Goal: Check status: Check status

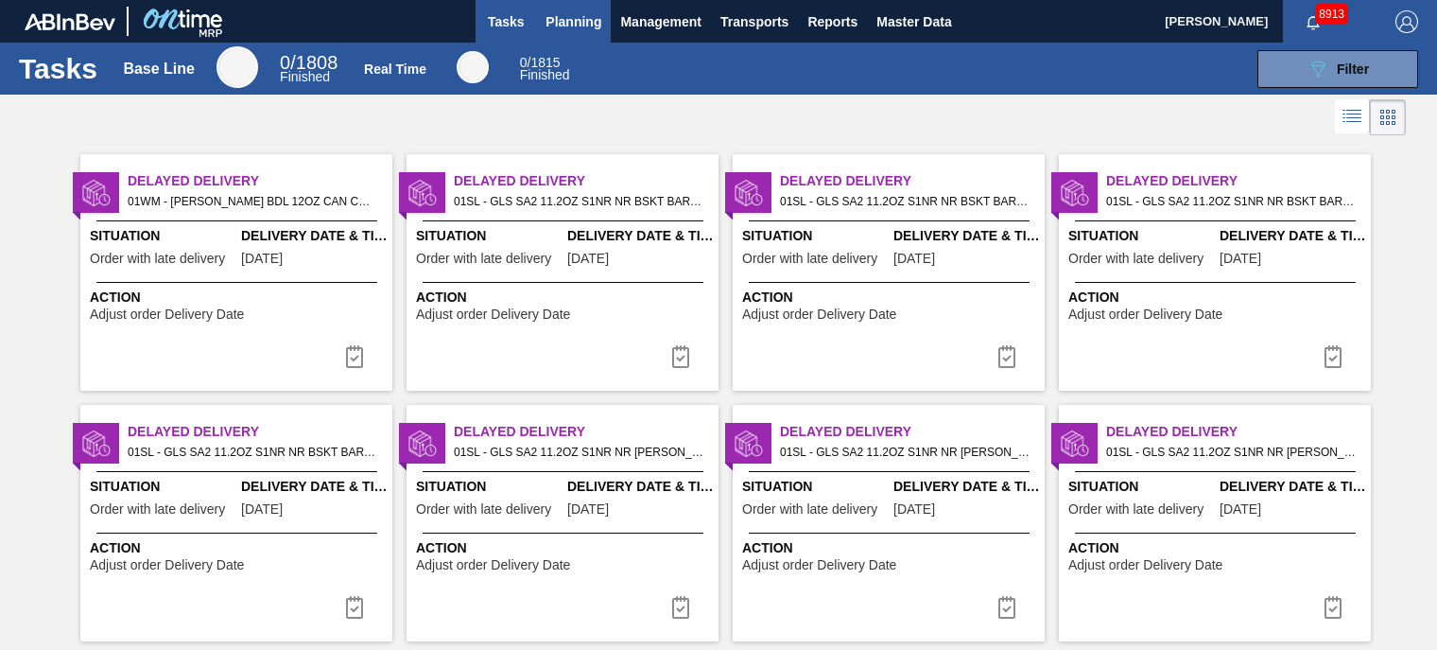
click at [557, 11] on span "Planning" at bounding box center [574, 21] width 56 height 23
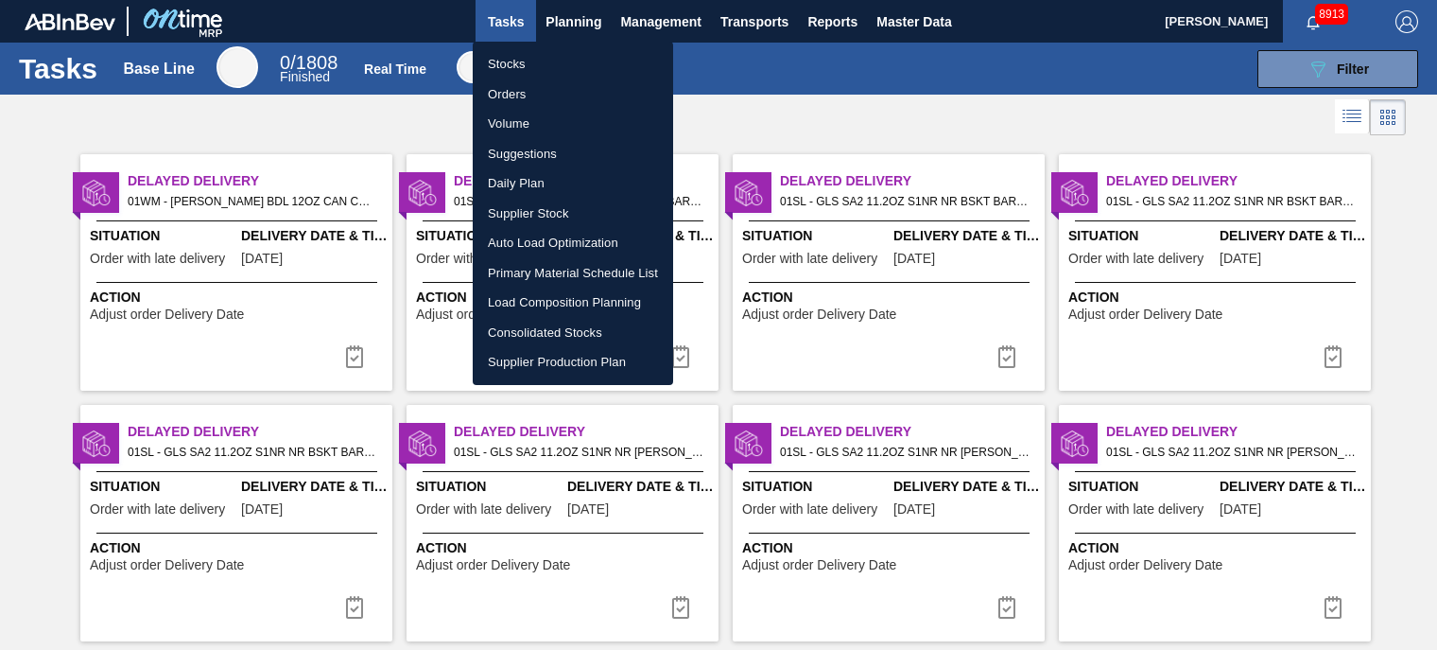
click at [511, 96] on li "Orders" at bounding box center [573, 94] width 200 height 30
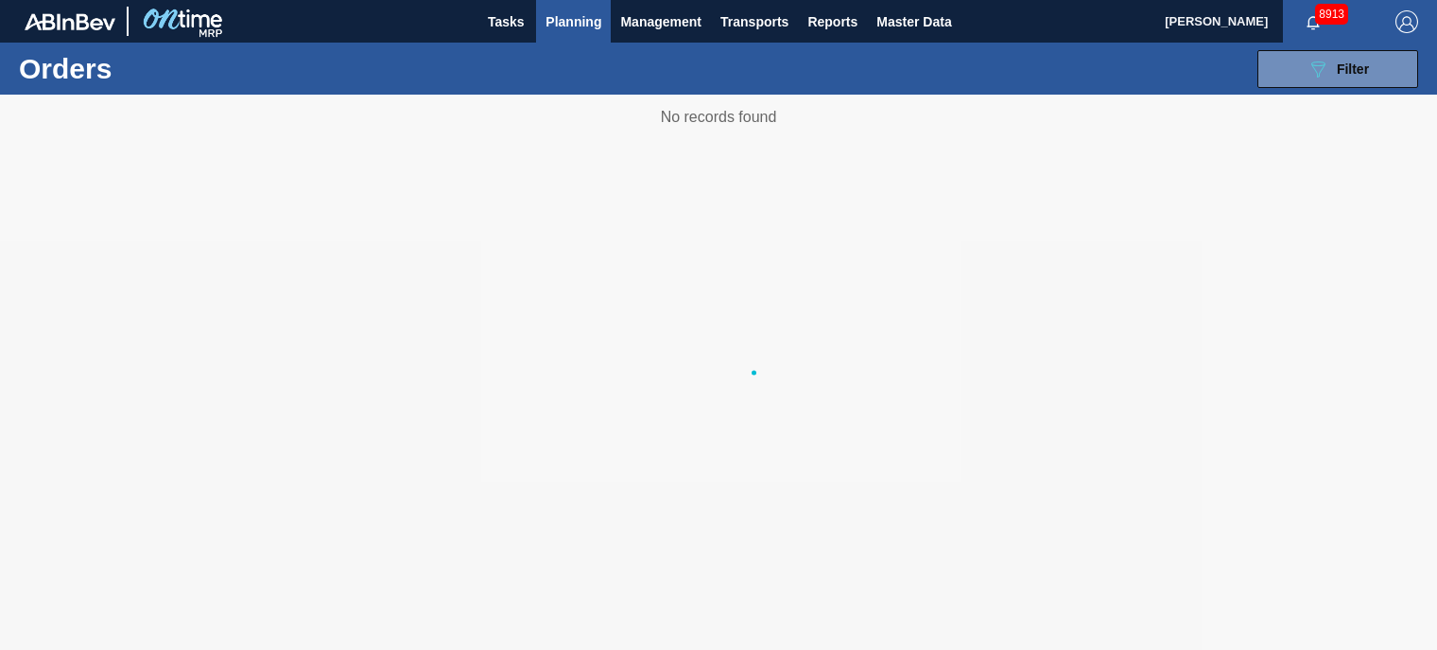
click at [1313, 0] on body "Tasks Planning Management Transports Reports Master Data Camden [PERSON_NAME] 8…" at bounding box center [718, 0] width 1437 height 0
click at [1313, 75] on icon "089F7B8B-B2A5-4AFE-B5C0-19BA573D28AC" at bounding box center [1318, 69] width 23 height 23
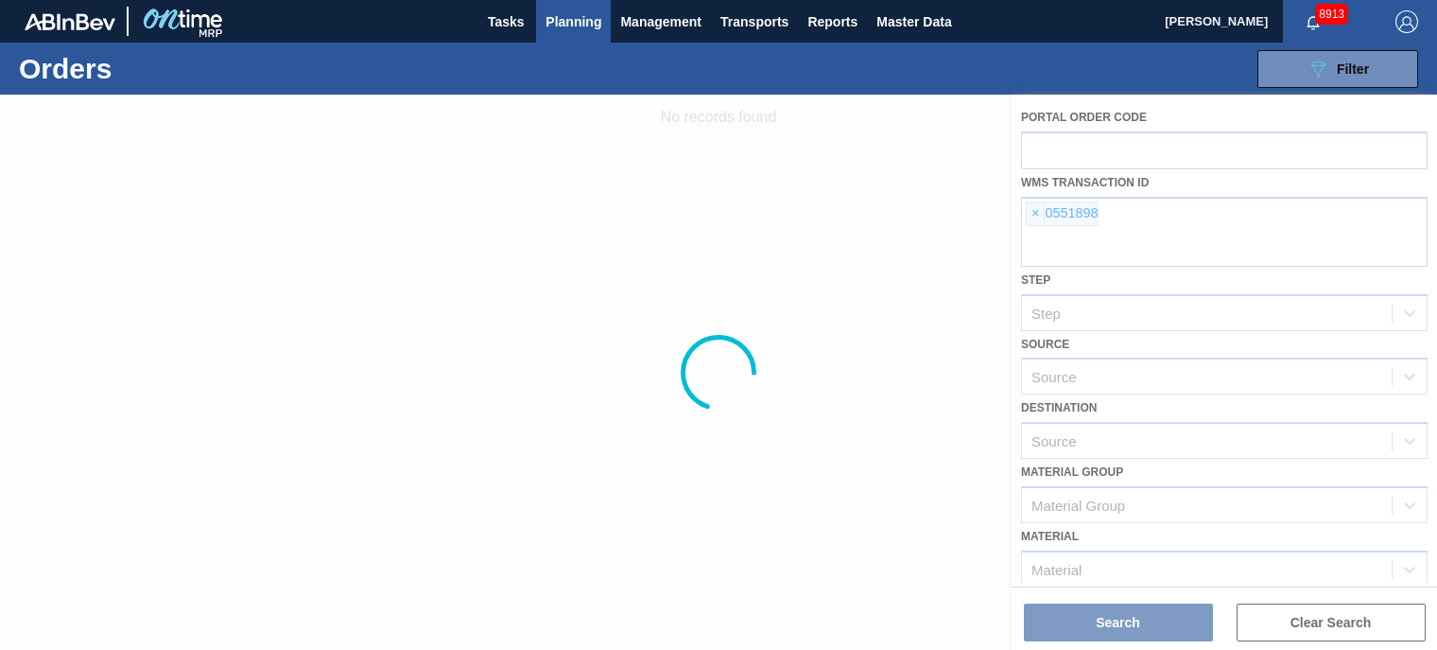
click at [1033, 209] on div at bounding box center [718, 372] width 1437 height 555
click at [1042, 222] on span "×" at bounding box center [1036, 213] width 18 height 23
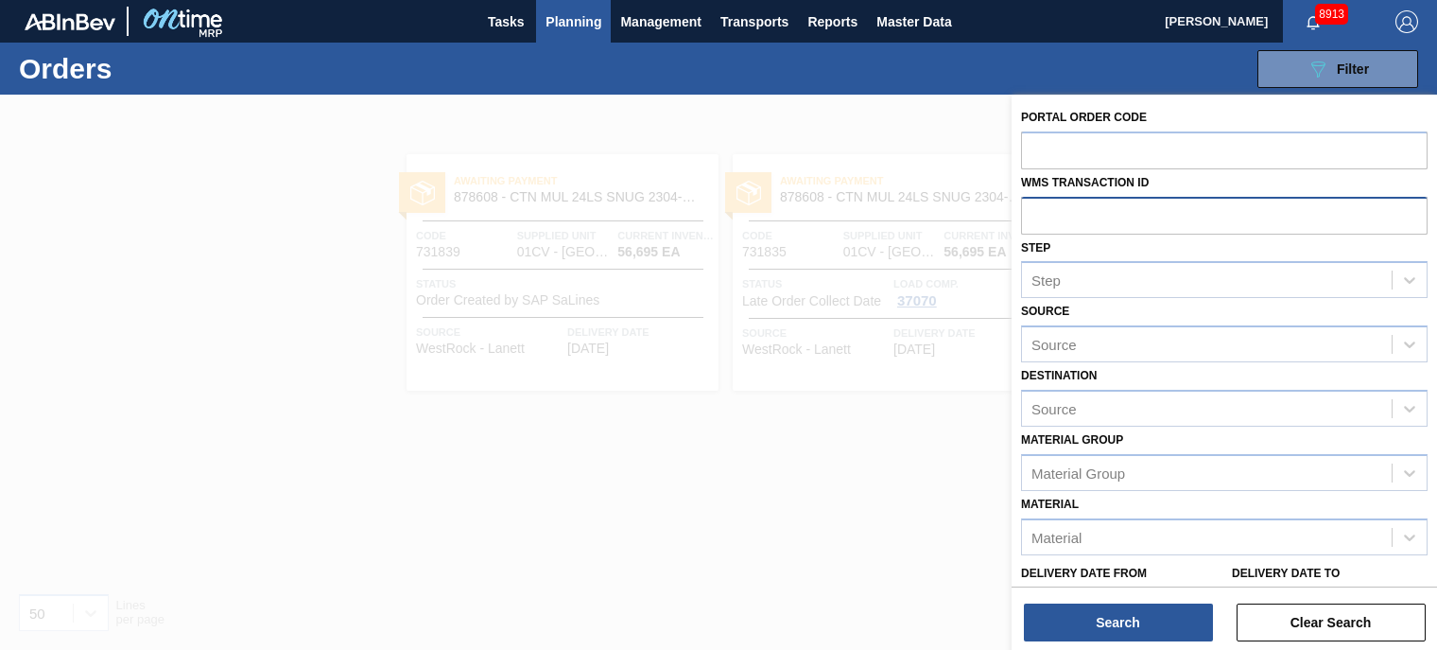
paste input "01SL0861347"
click at [1068, 211] on input "01SL0861347" at bounding box center [1224, 215] width 407 height 36
type input "0861347"
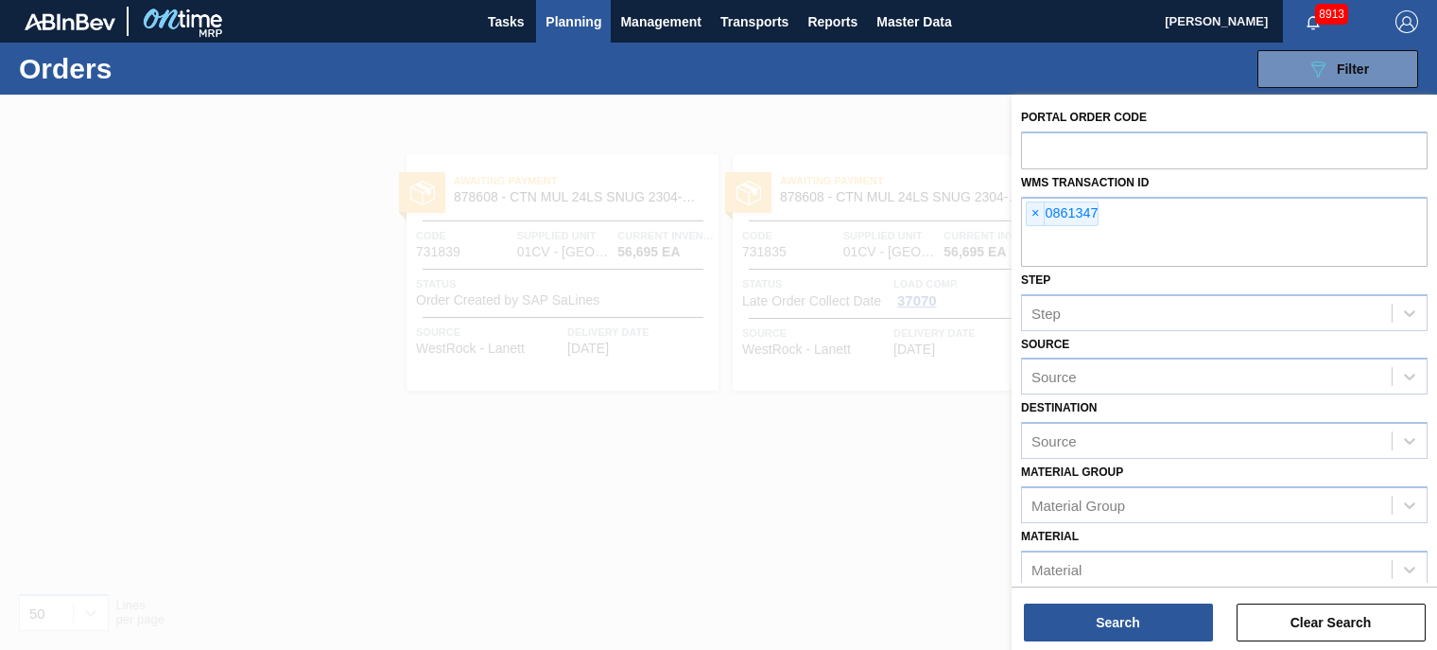
click at [1070, 597] on div "Search Clear Search" at bounding box center [1225, 612] width 426 height 53
click at [1084, 626] on button "Search" at bounding box center [1118, 622] width 189 height 38
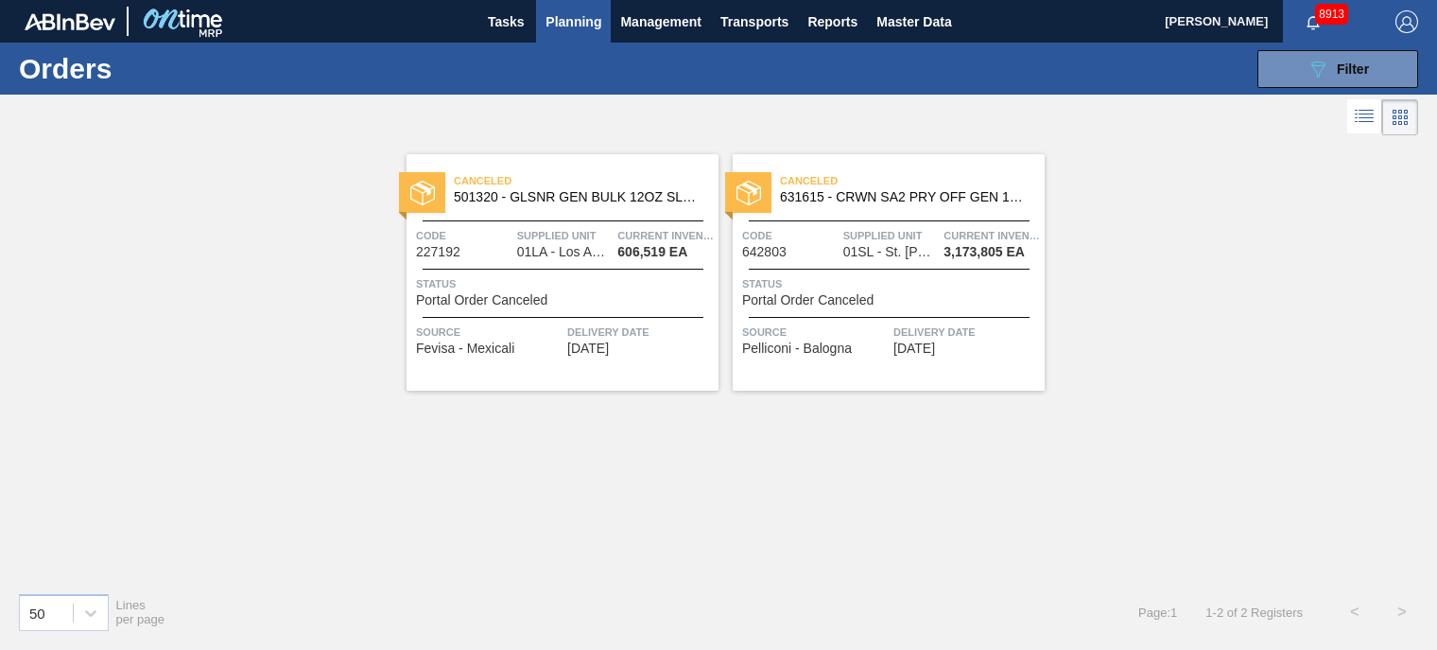
click at [833, 184] on span "Canceled" at bounding box center [912, 180] width 265 height 19
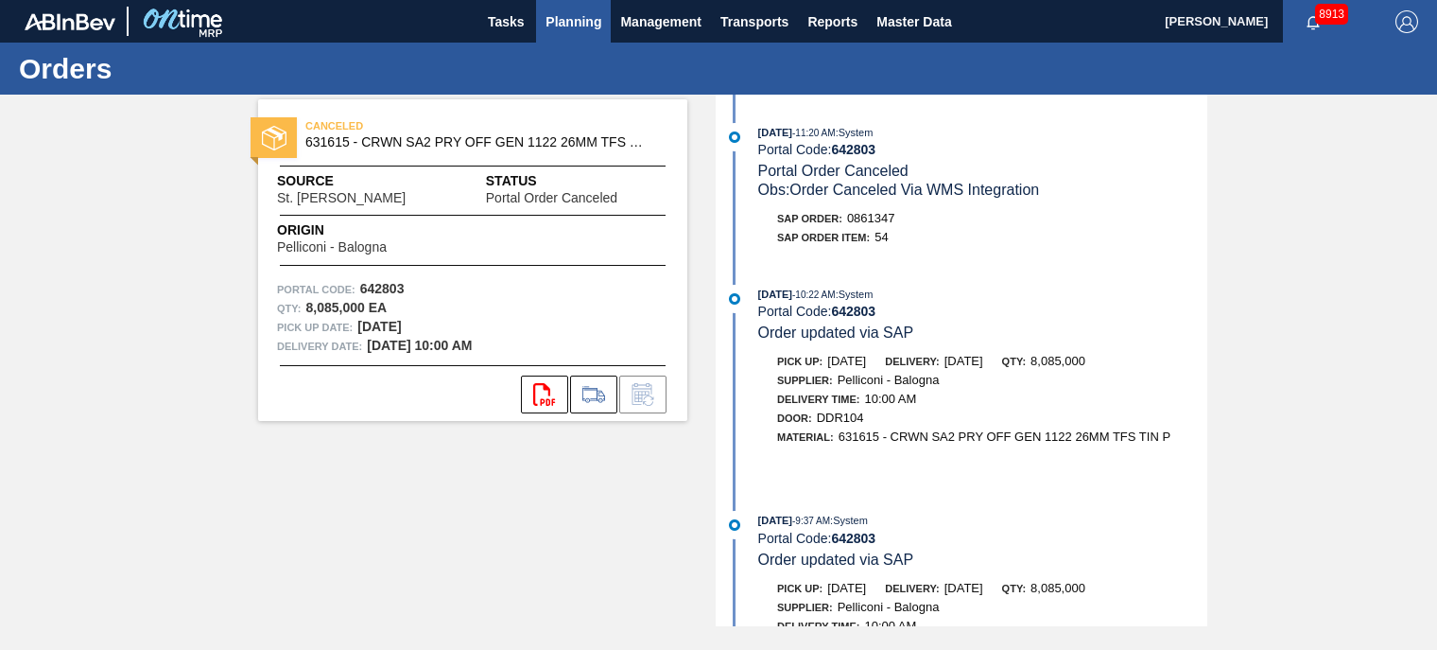
click at [571, 4] on button "Planning" at bounding box center [573, 21] width 75 height 43
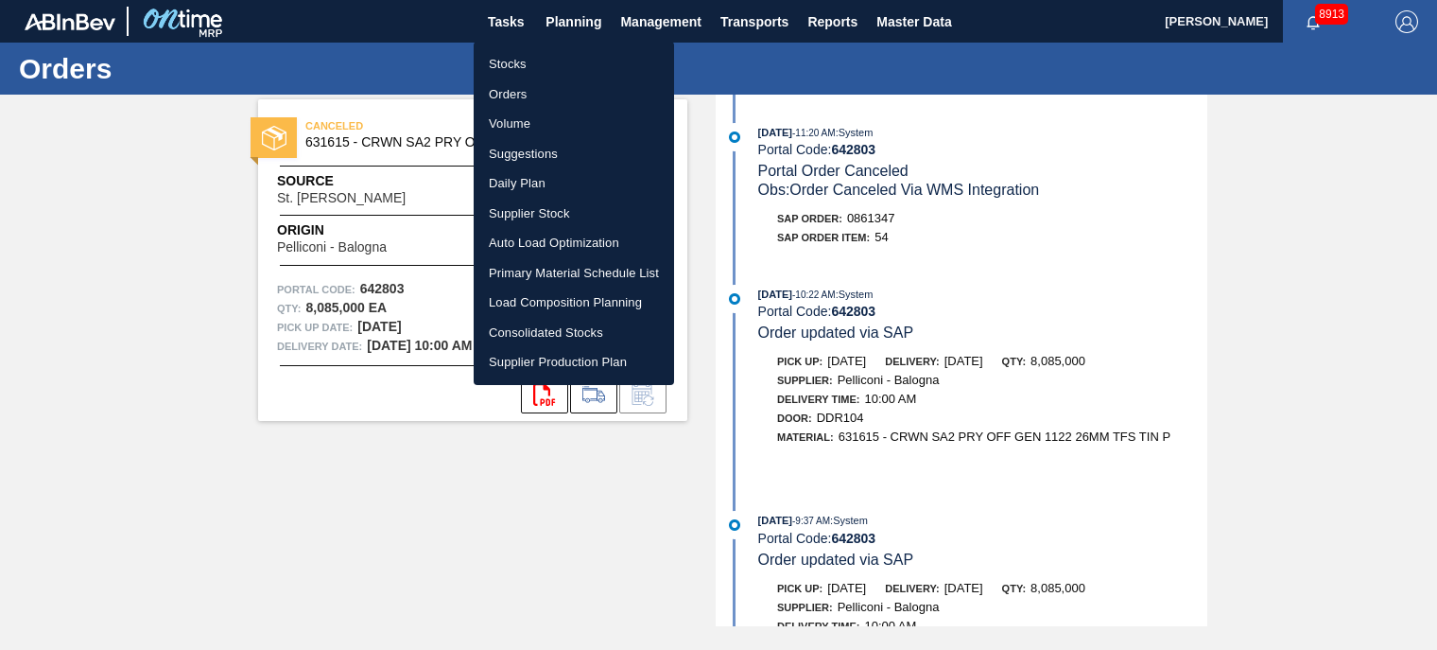
click at [525, 96] on li "Orders" at bounding box center [574, 94] width 200 height 30
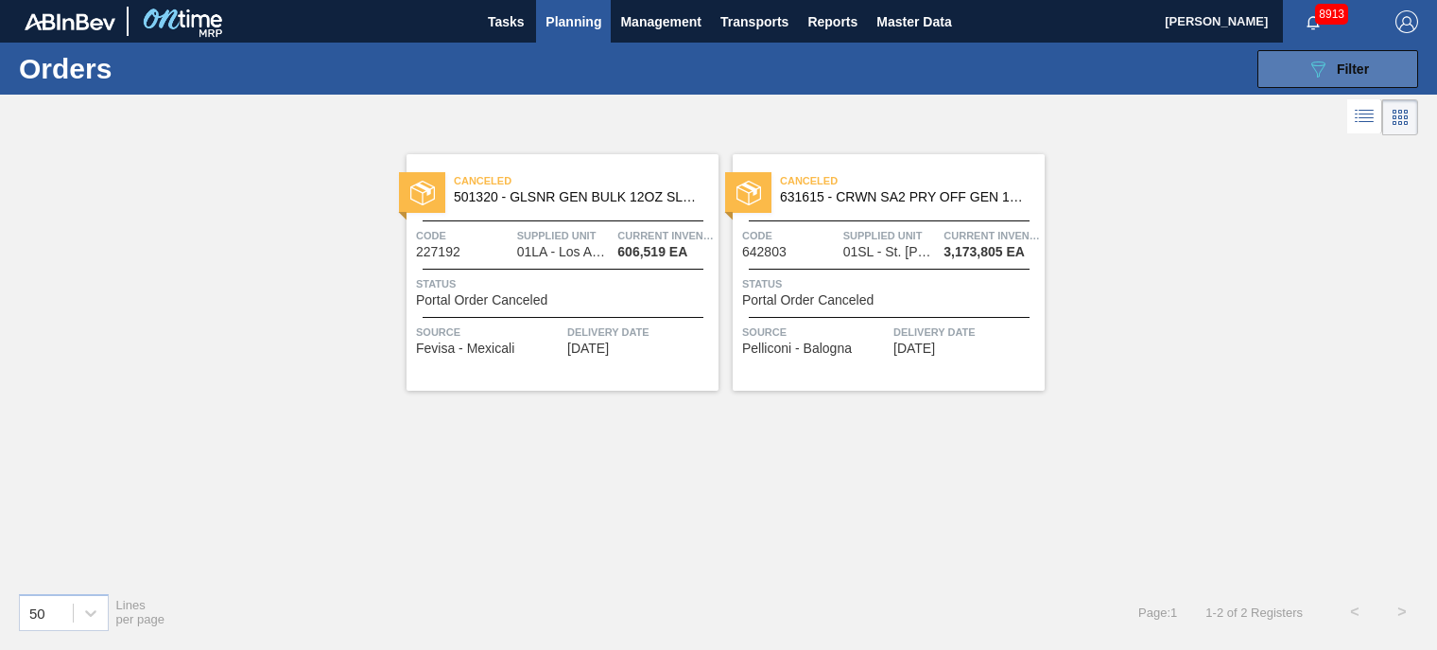
click at [1303, 78] on button "089F7B8B-B2A5-4AFE-B5C0-19BA573D28AC Filter" at bounding box center [1338, 69] width 161 height 38
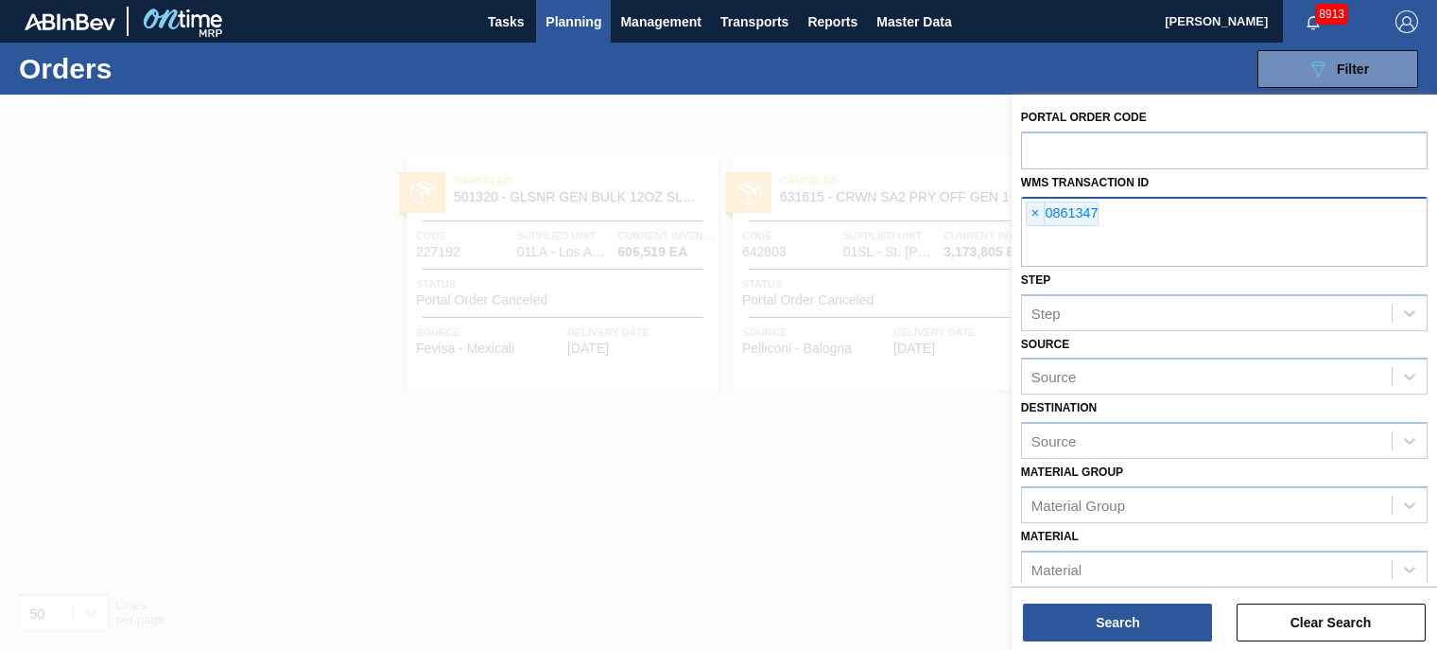
click at [1044, 212] on span "×" at bounding box center [1036, 213] width 18 height 23
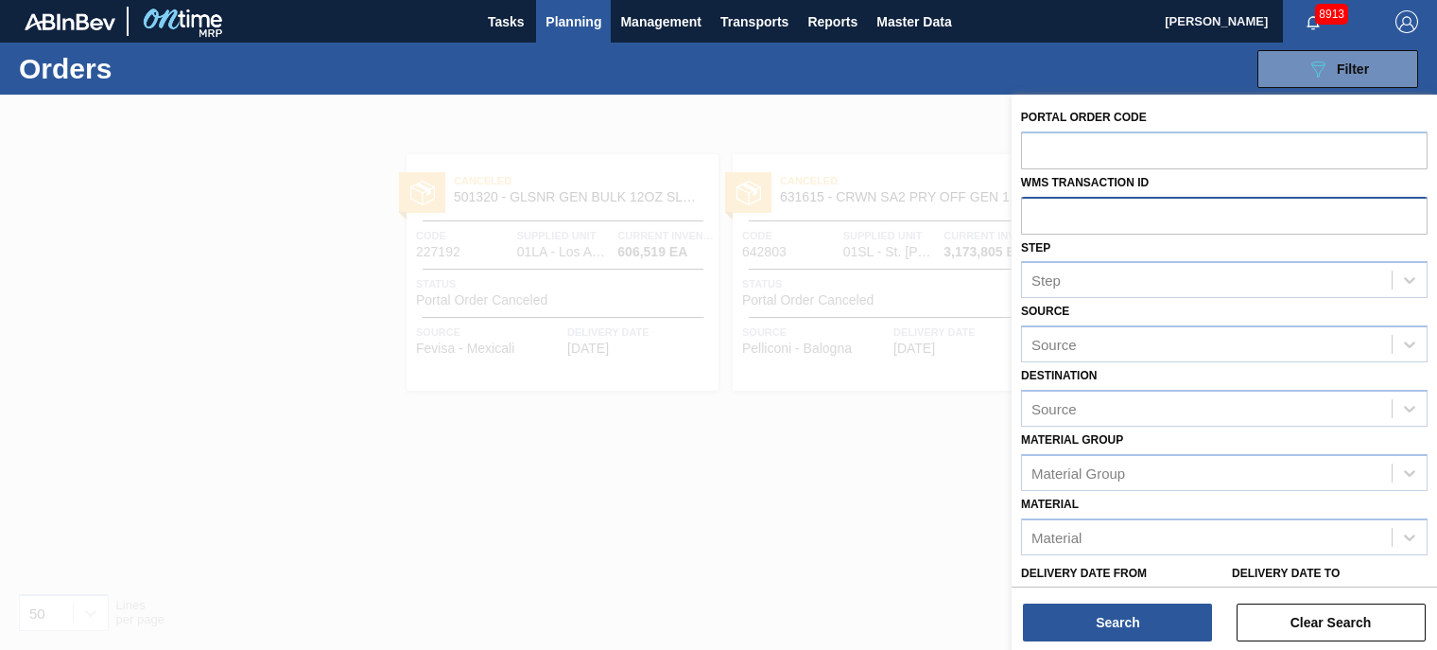
paste input "01LA0925550"
click at [1068, 216] on input "01LA0925550" at bounding box center [1224, 215] width 407 height 36
type input "0925550"
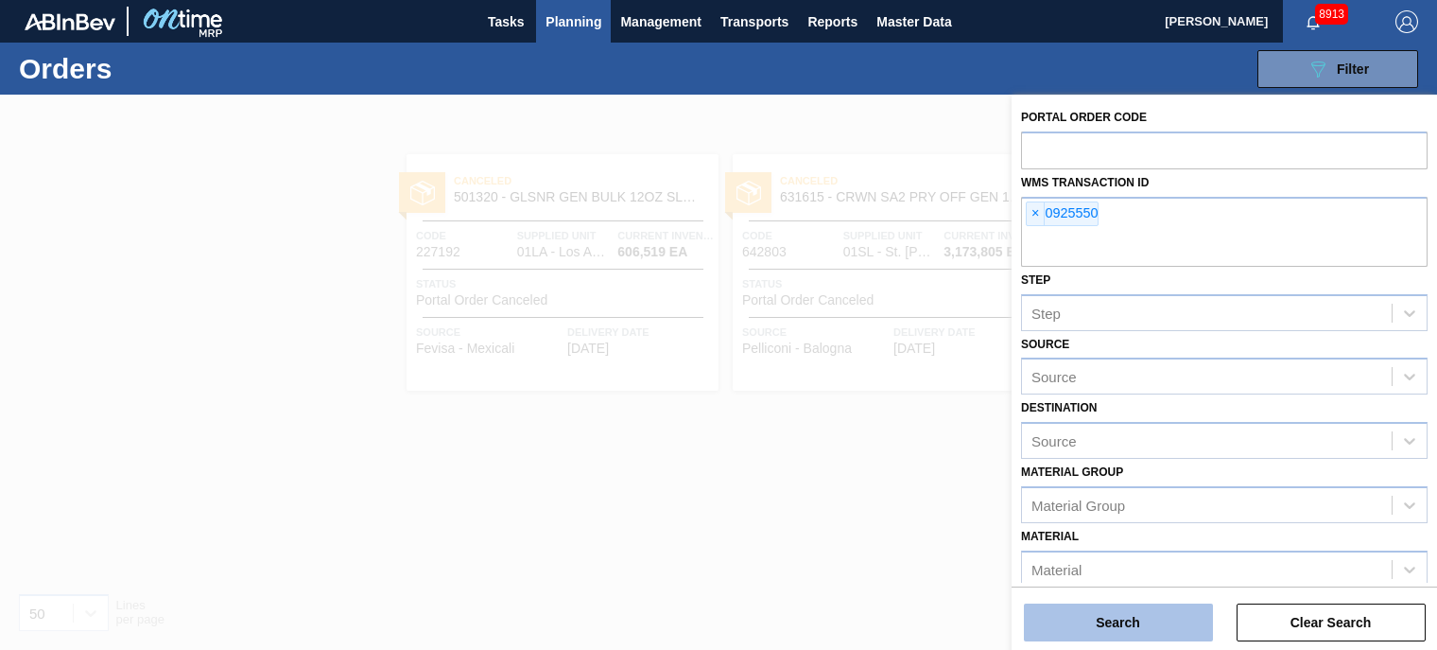
click at [1103, 625] on button "Search" at bounding box center [1118, 622] width 189 height 38
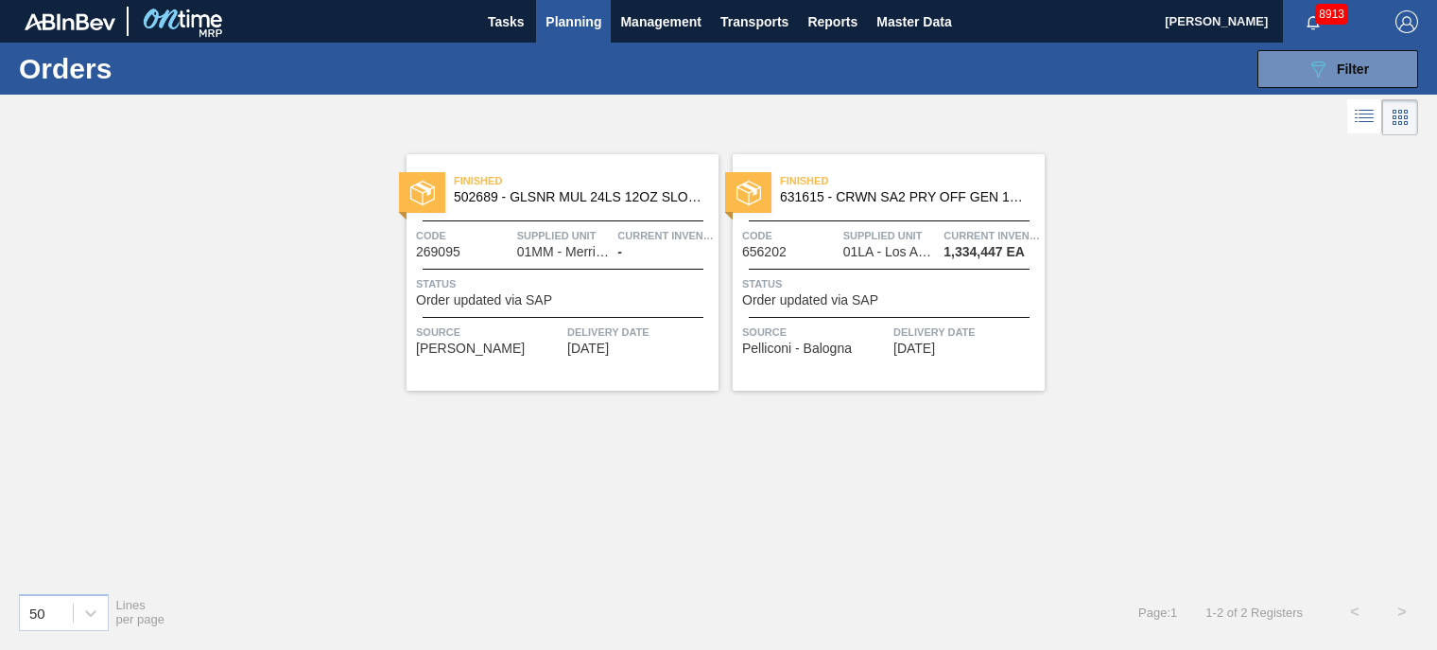
click at [912, 193] on span "631615 - CRWN SA2 PRY OFF GEN 1122 26MM TFS TIN P" at bounding box center [905, 197] width 250 height 14
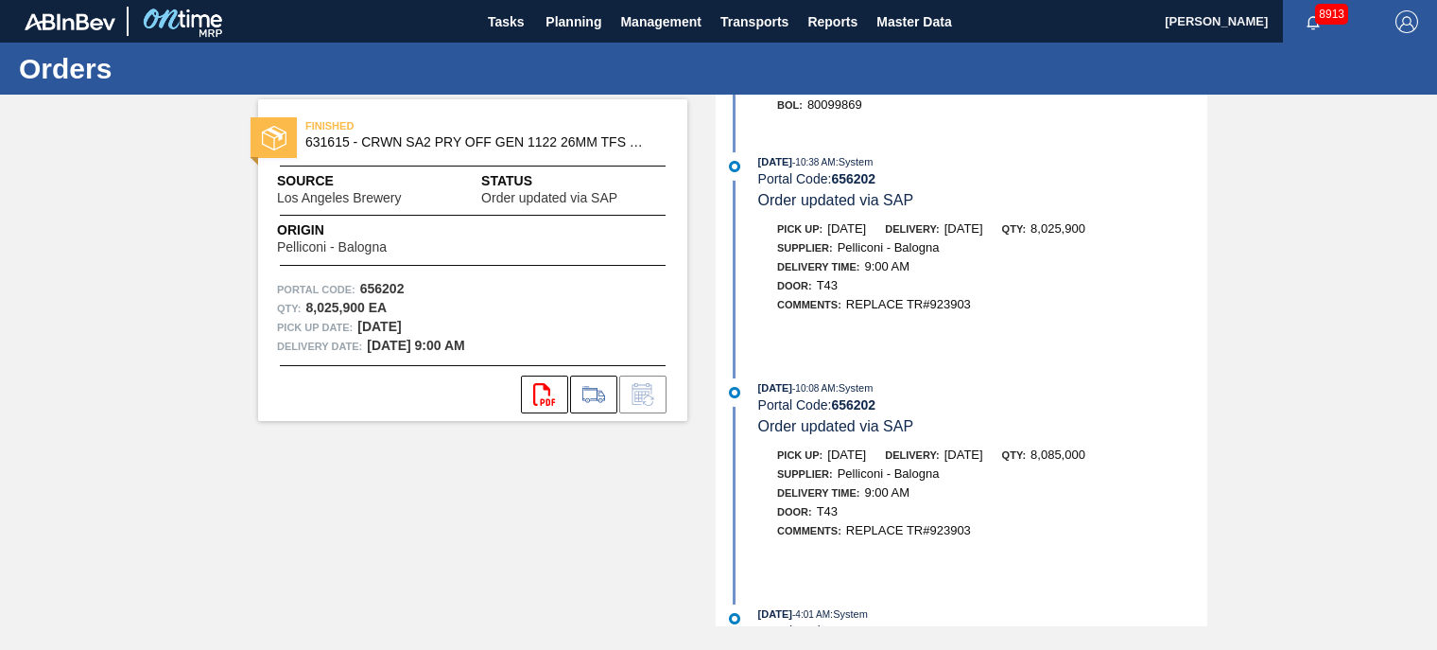
scroll to position [325, 0]
click at [929, 393] on div "[DATE] 10:08 AM : System" at bounding box center [982, 386] width 449 height 19
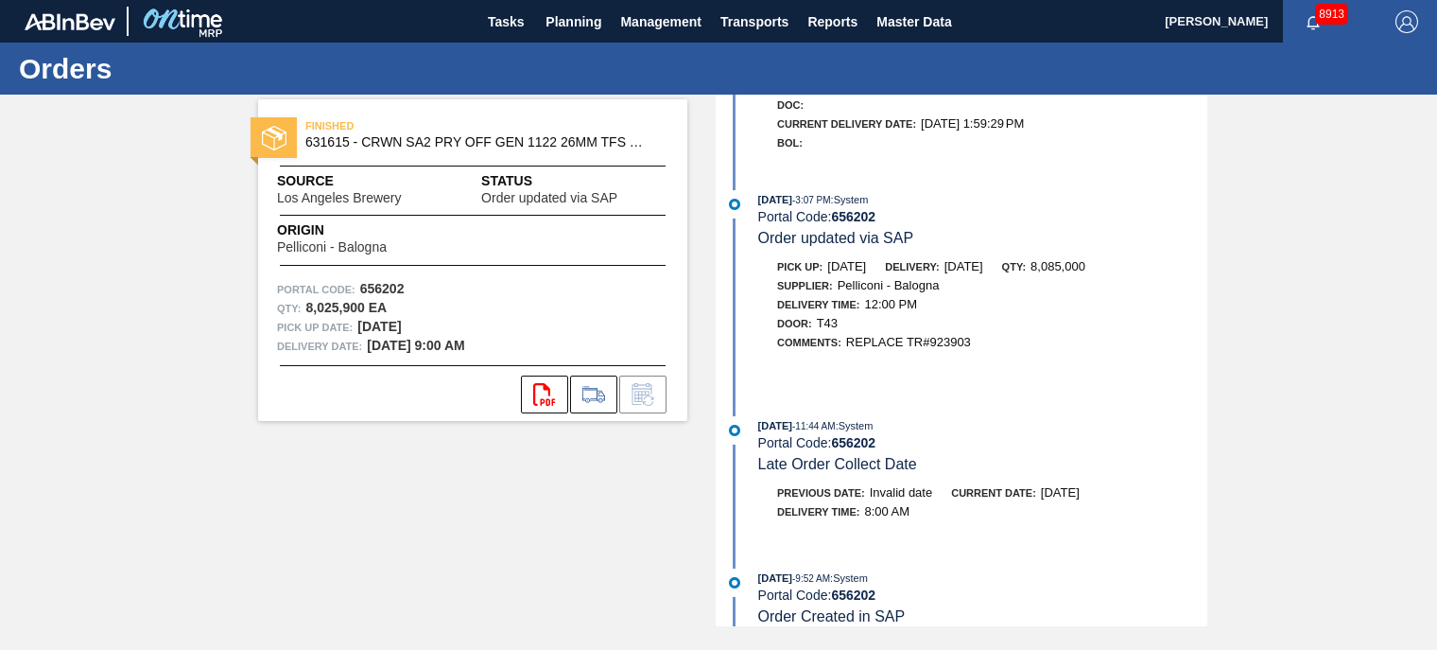
scroll to position [1202, 0]
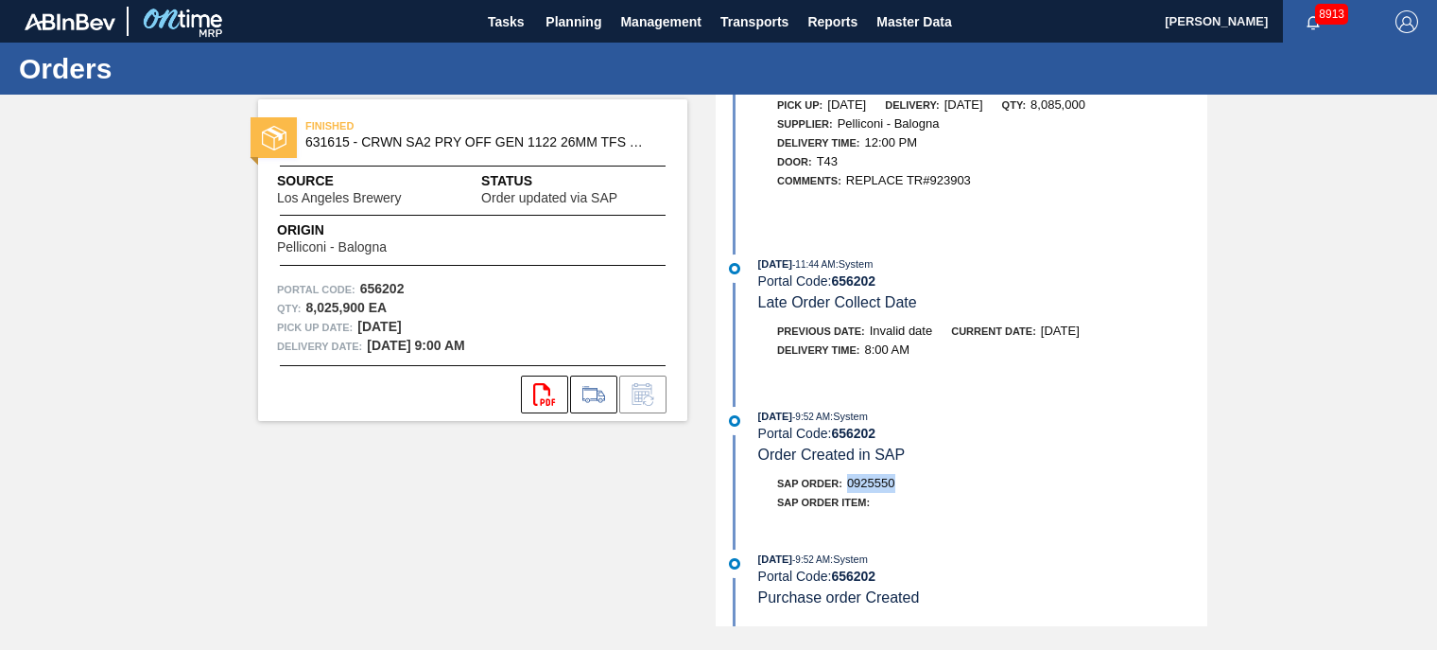
drag, startPoint x: 900, startPoint y: 479, endPoint x: 850, endPoint y: 480, distance: 50.1
click at [850, 480] on div "SAP Order: 0925550" at bounding box center [982, 483] width 449 height 19
copy span "0925550"
click at [1036, 444] on div "[DATE] 9:52 AM : System Portal Code: 656202 Order Created in SAP" at bounding box center [982, 436] width 449 height 58
click at [557, 16] on span "Planning" at bounding box center [574, 21] width 56 height 23
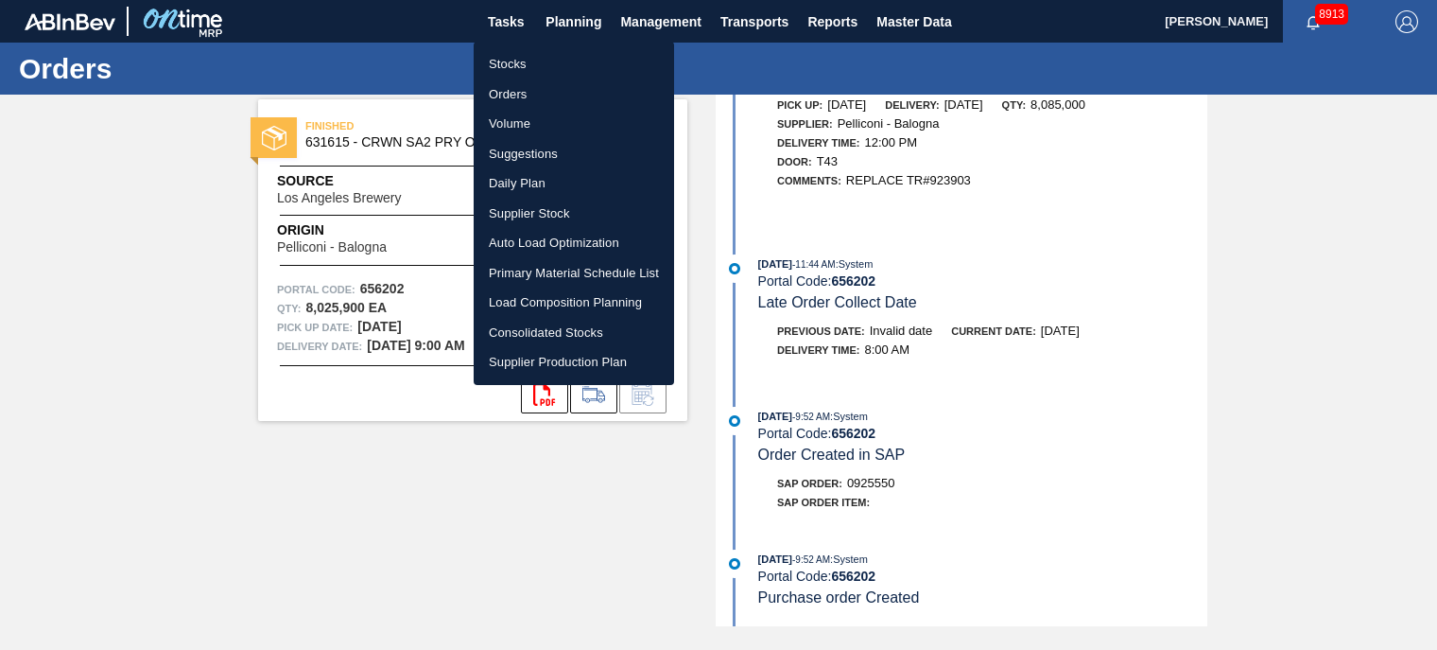
click at [506, 90] on li "Orders" at bounding box center [574, 94] width 200 height 30
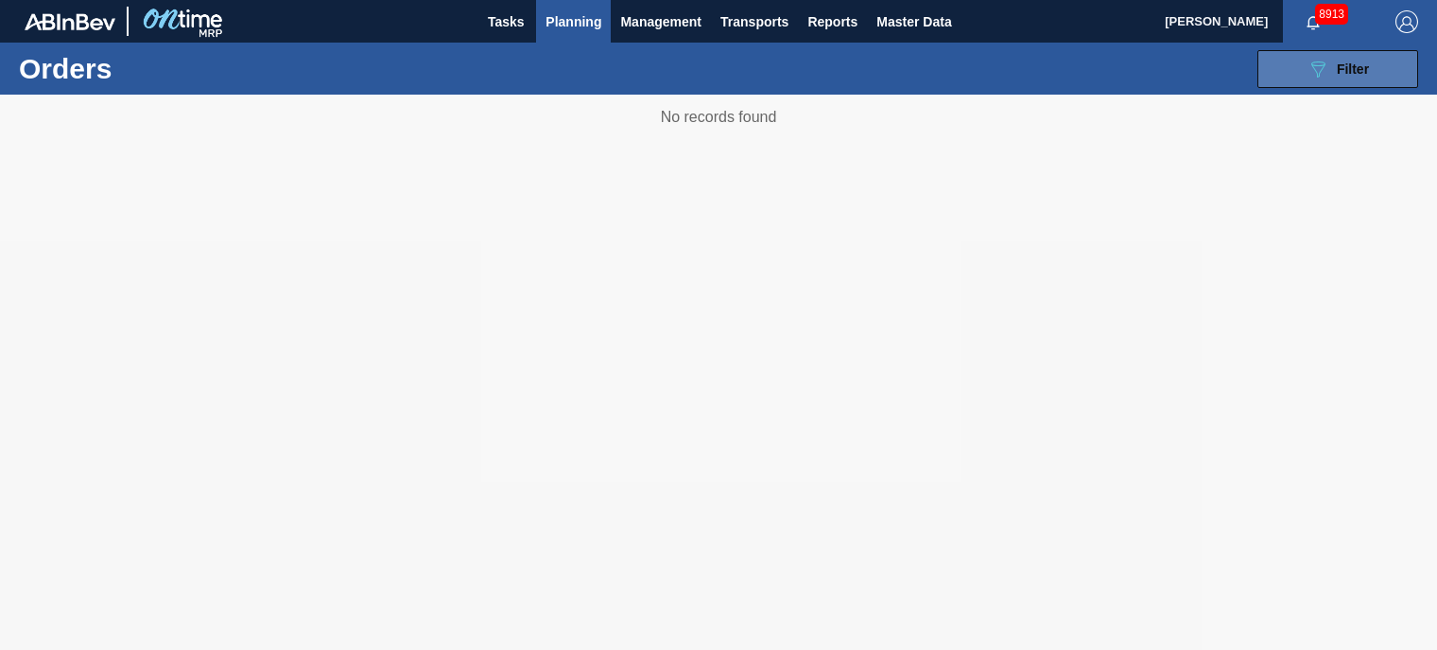
click at [1324, 72] on icon "089F7B8B-B2A5-4AFE-B5C0-19BA573D28AC" at bounding box center [1318, 69] width 23 height 23
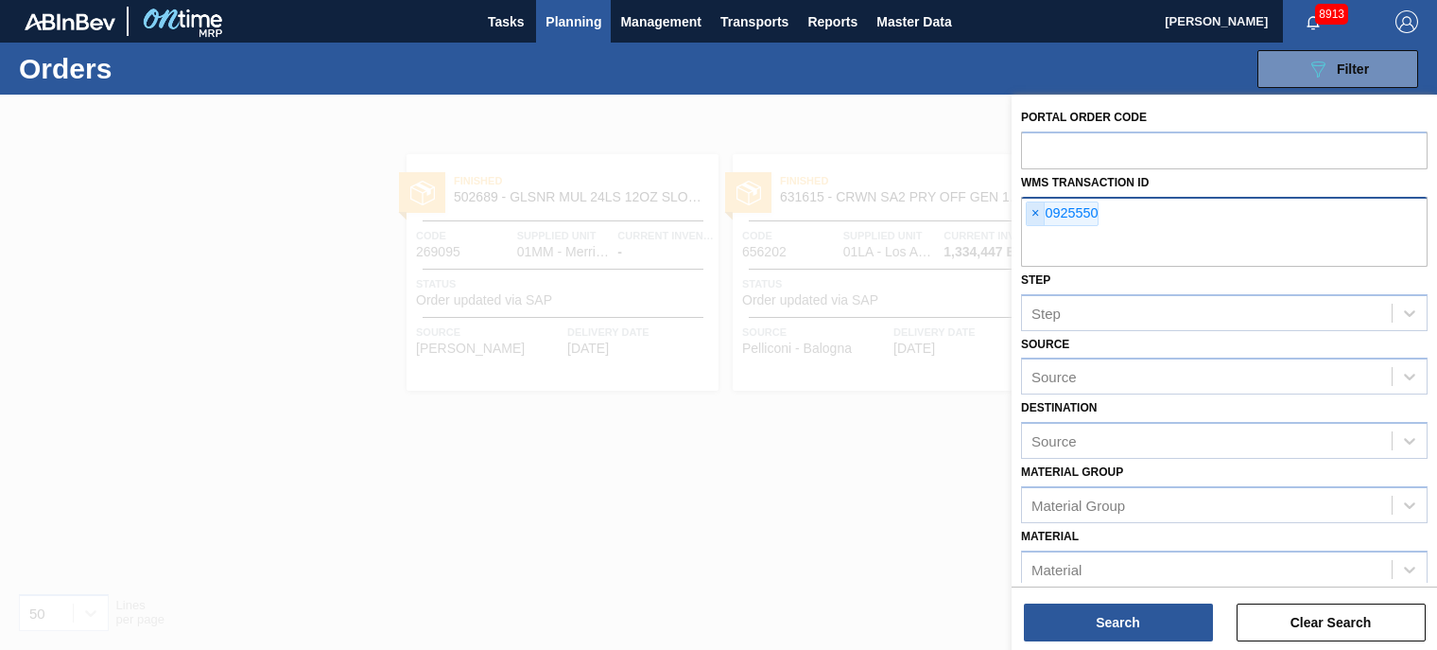
click at [1027, 211] on span "×" at bounding box center [1036, 213] width 18 height 23
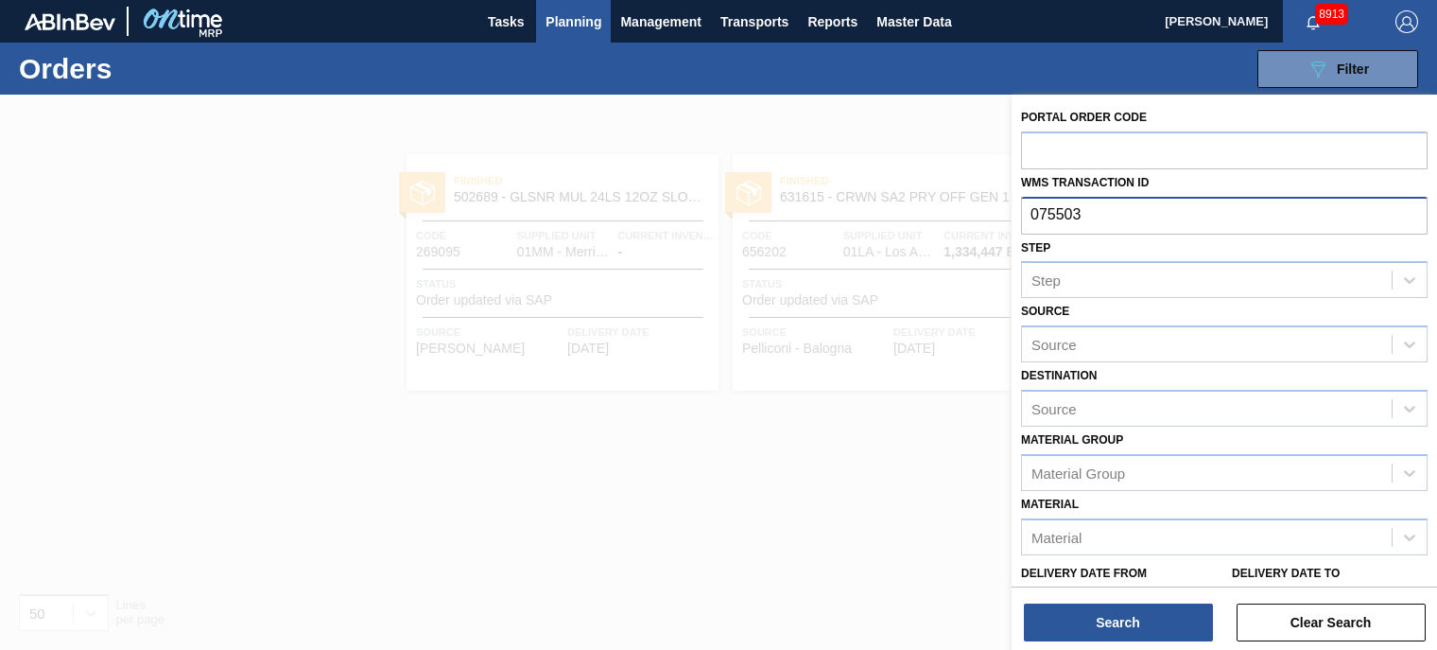
type input "0755032"
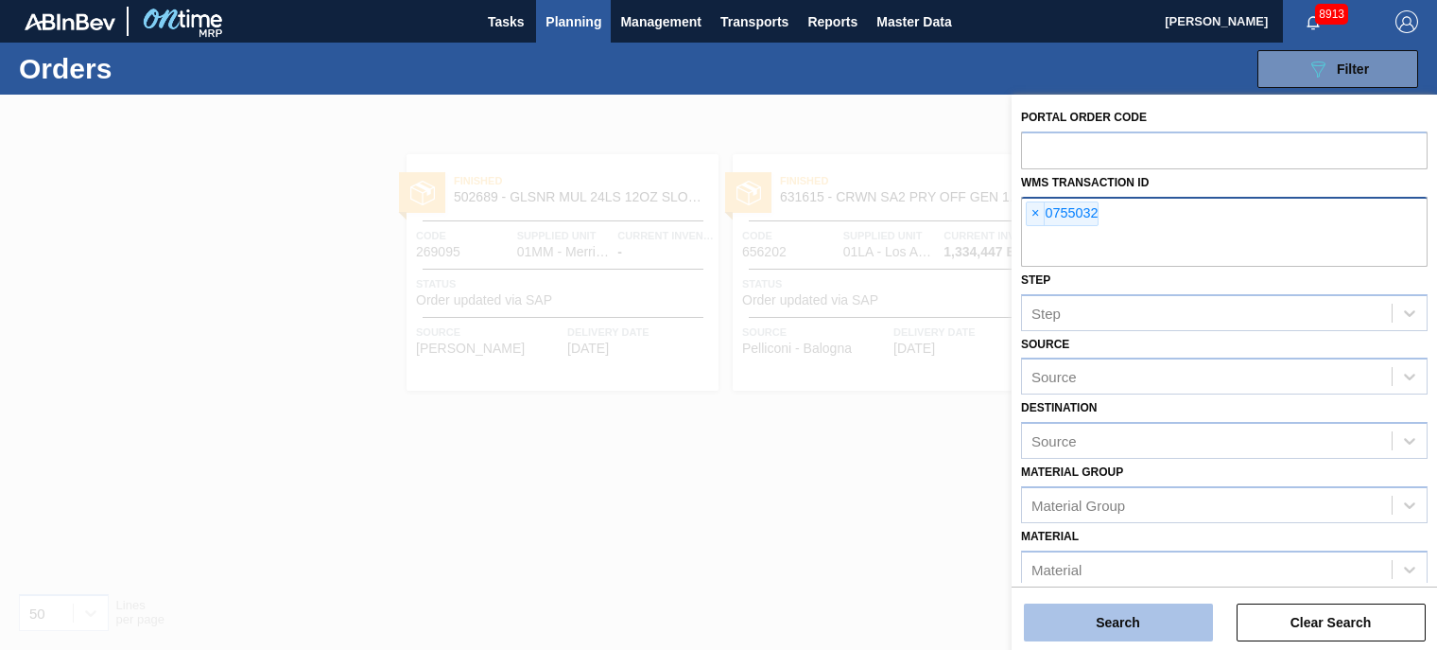
click at [1128, 623] on button "Search" at bounding box center [1118, 622] width 189 height 38
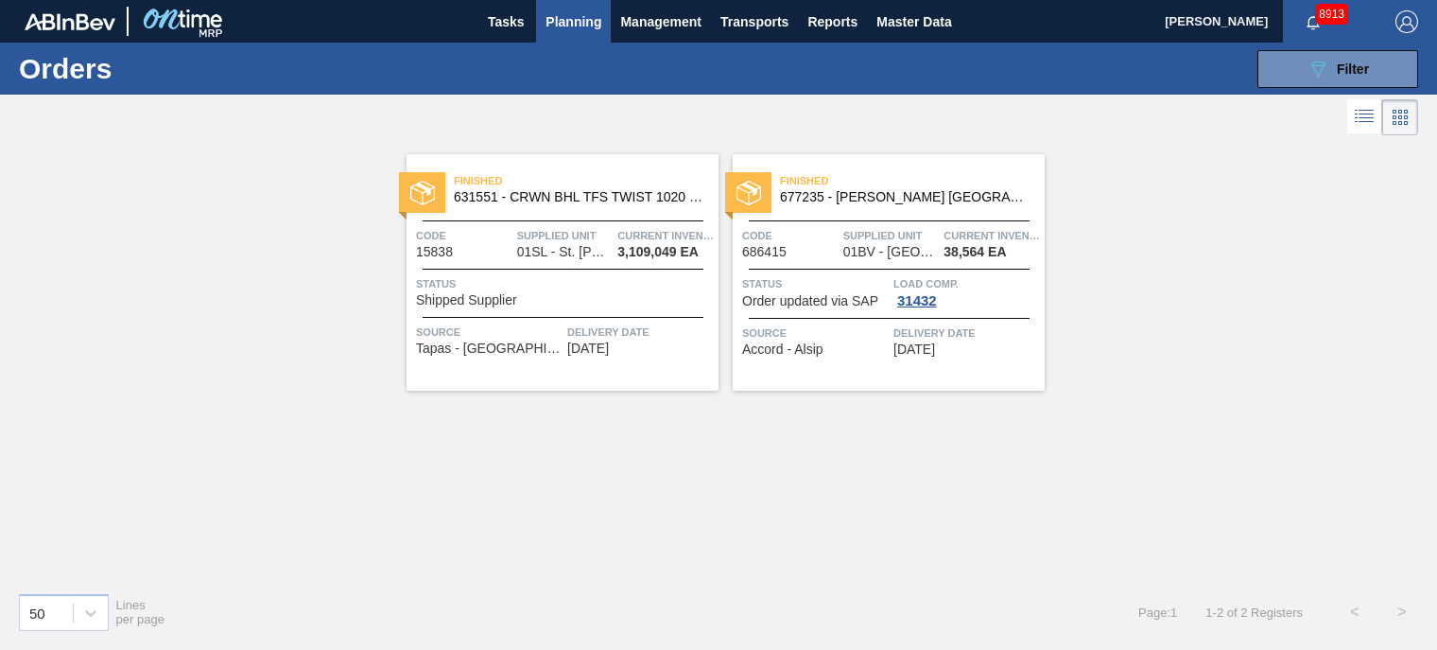
click at [910, 176] on span "Finished" at bounding box center [912, 180] width 265 height 19
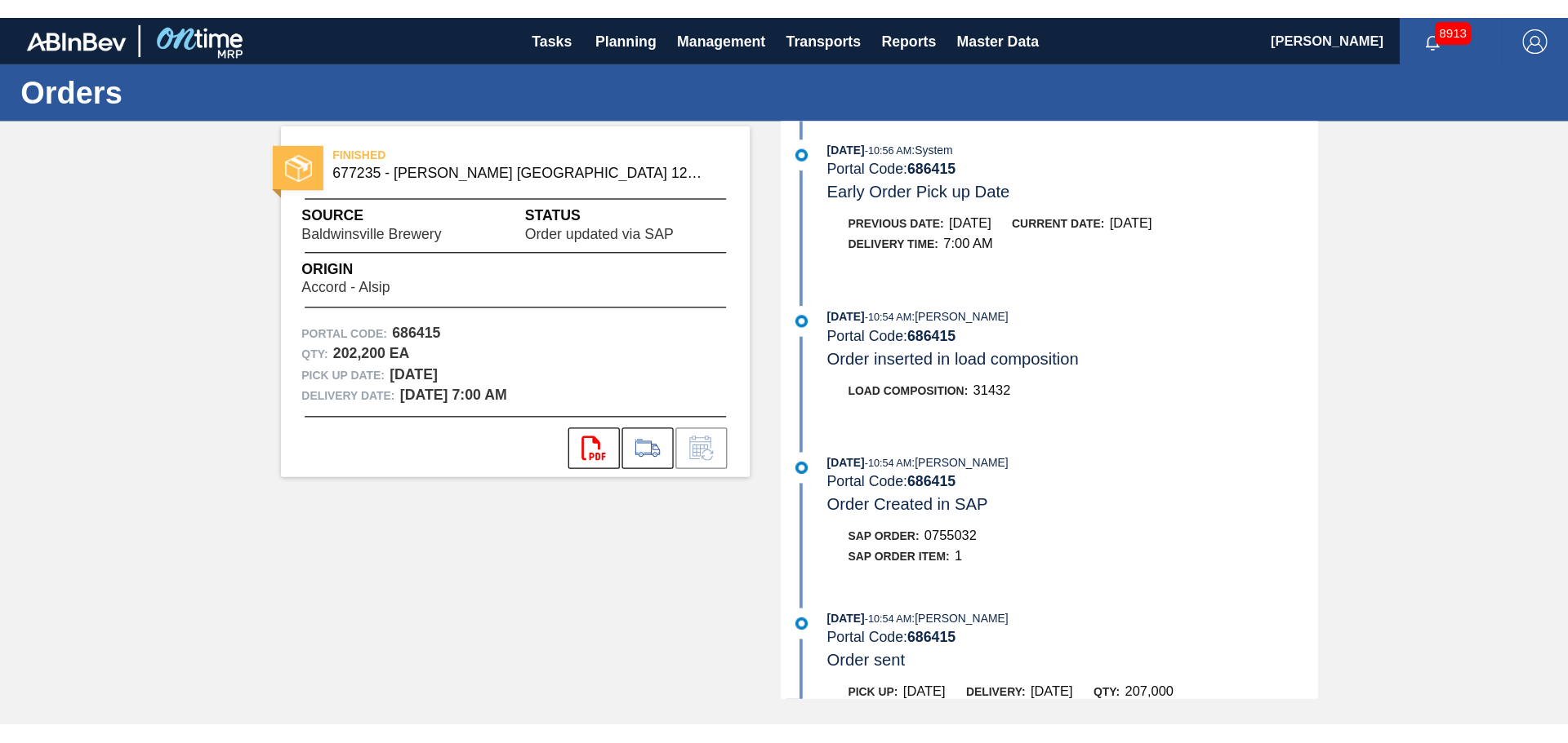
scroll to position [696, 0]
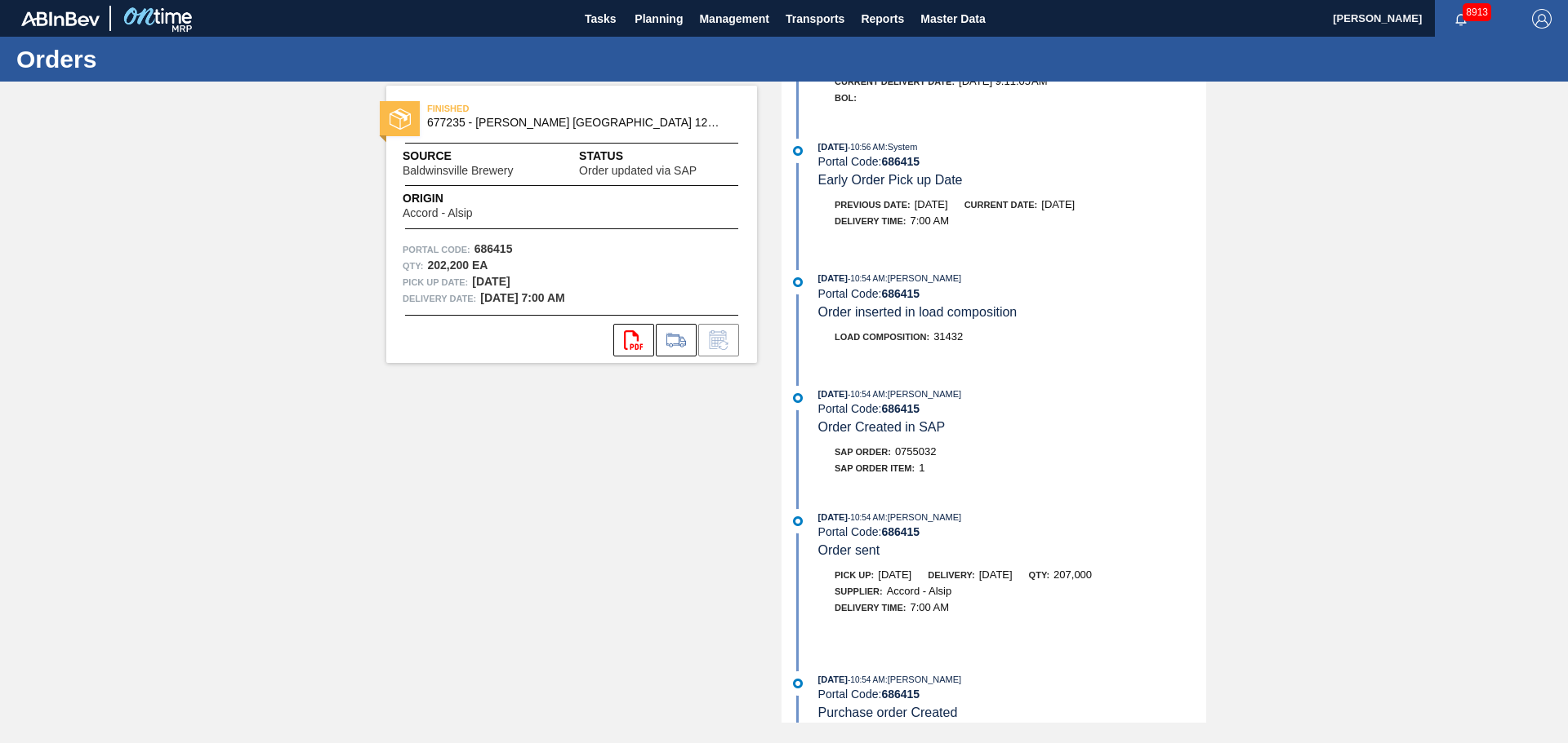
drag, startPoint x: 870, startPoint y: 514, endPoint x: 983, endPoint y: 675, distance: 196.7
click at [870, 526] on div "Portal Code: 686415" at bounding box center [1012, 532] width 388 height 13
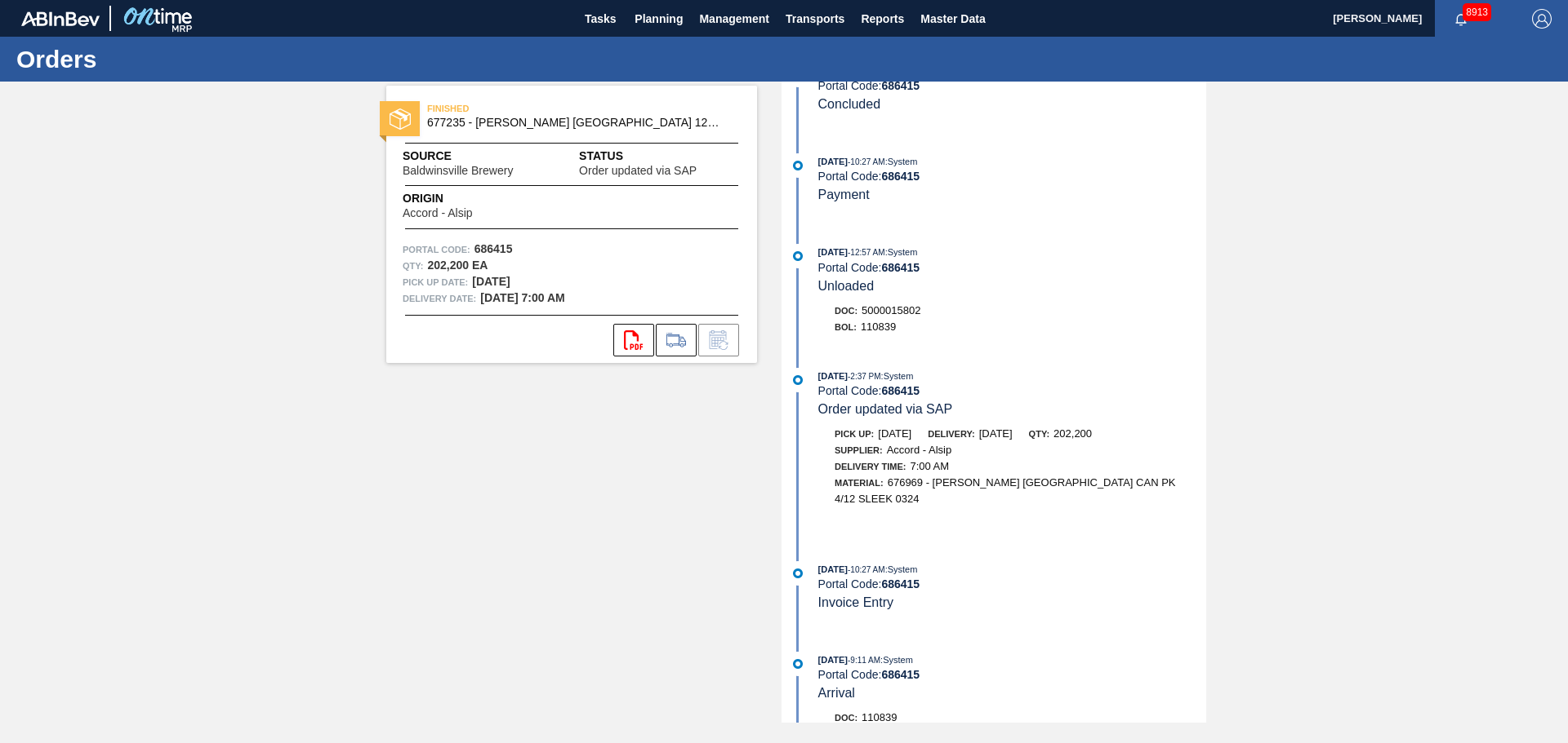
scroll to position [0, 0]
